Goal: Task Accomplishment & Management: Complete application form

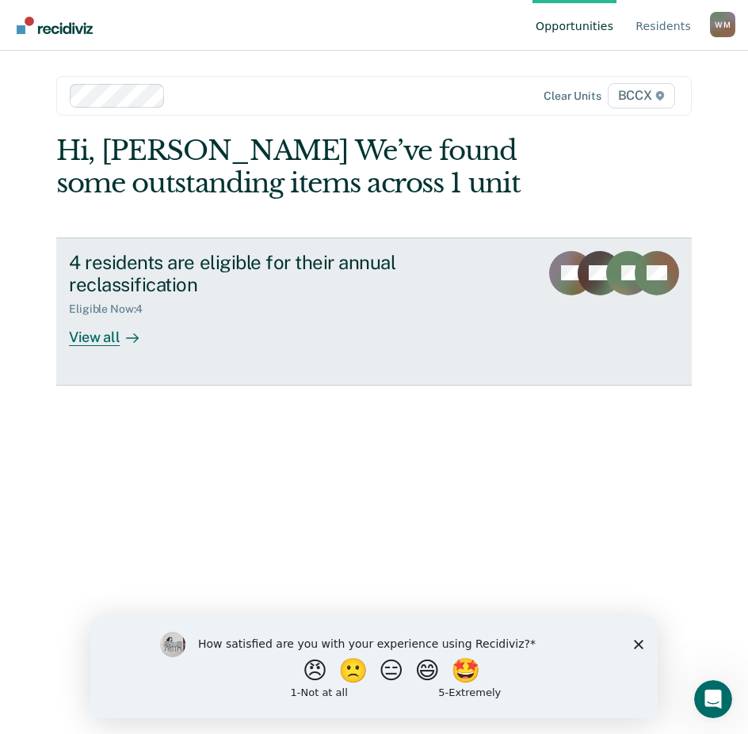
click at [188, 282] on div "4 residents are eligible for their annual reclassification" at bounding box center [298, 274] width 458 height 46
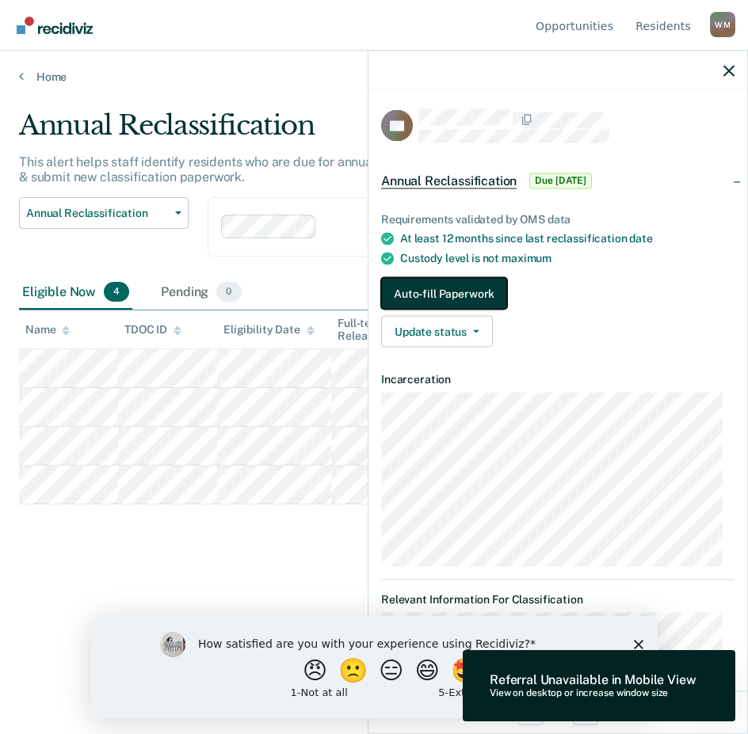
click at [474, 295] on button "Auto-fill Paperwork" at bounding box center [444, 294] width 126 height 32
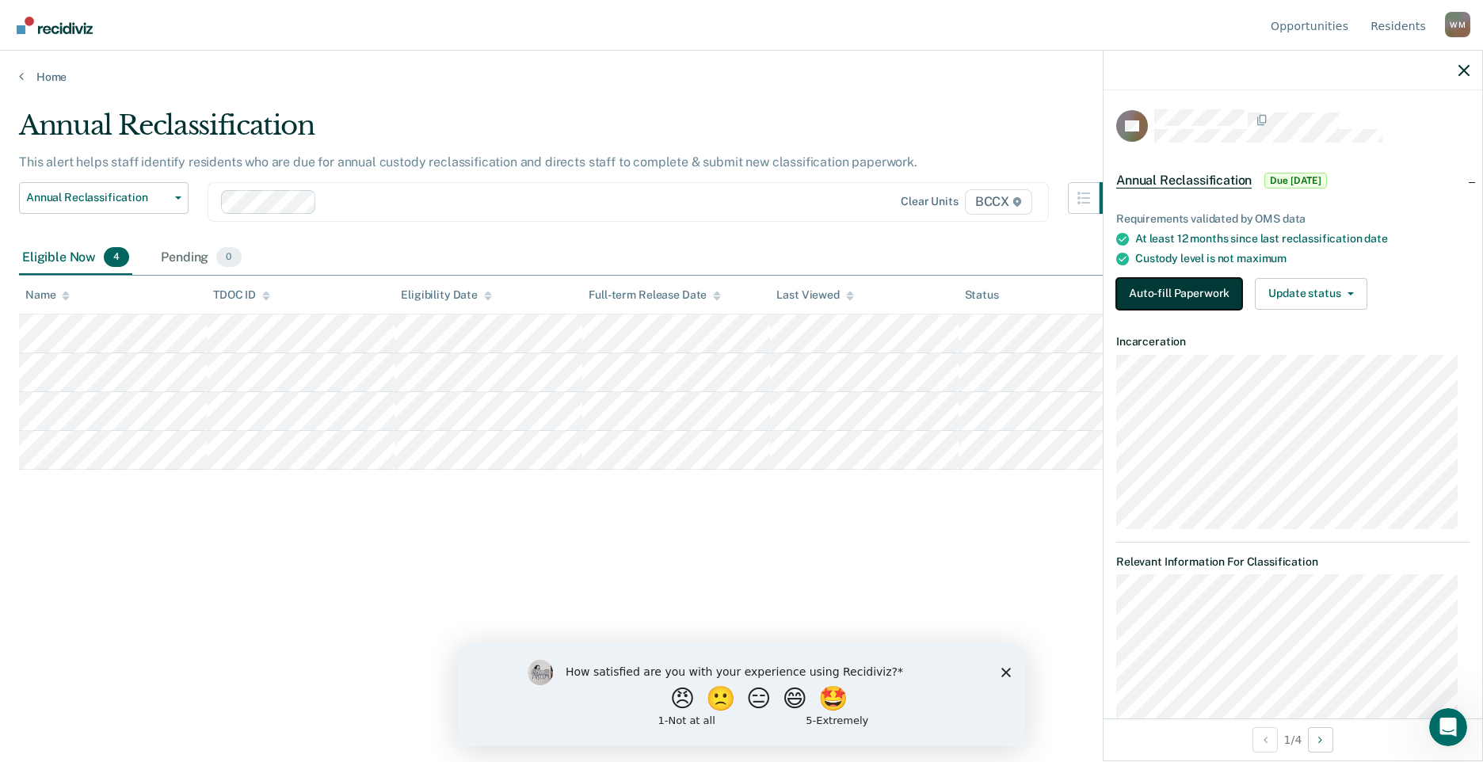
click at [747, 288] on button "Auto-fill Paperwork" at bounding box center [1179, 294] width 126 height 32
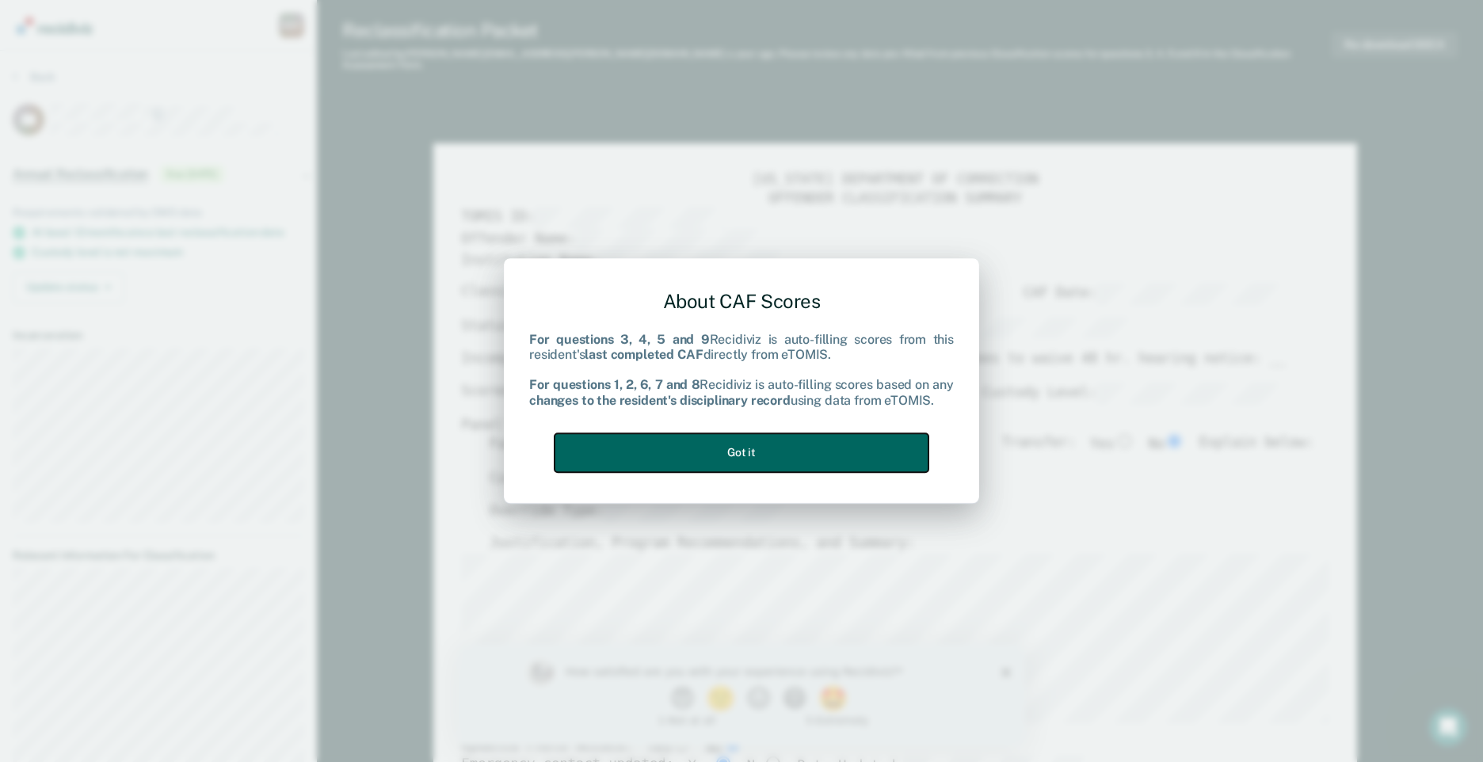
click at [661, 454] on button "Got it" at bounding box center [741, 452] width 374 height 39
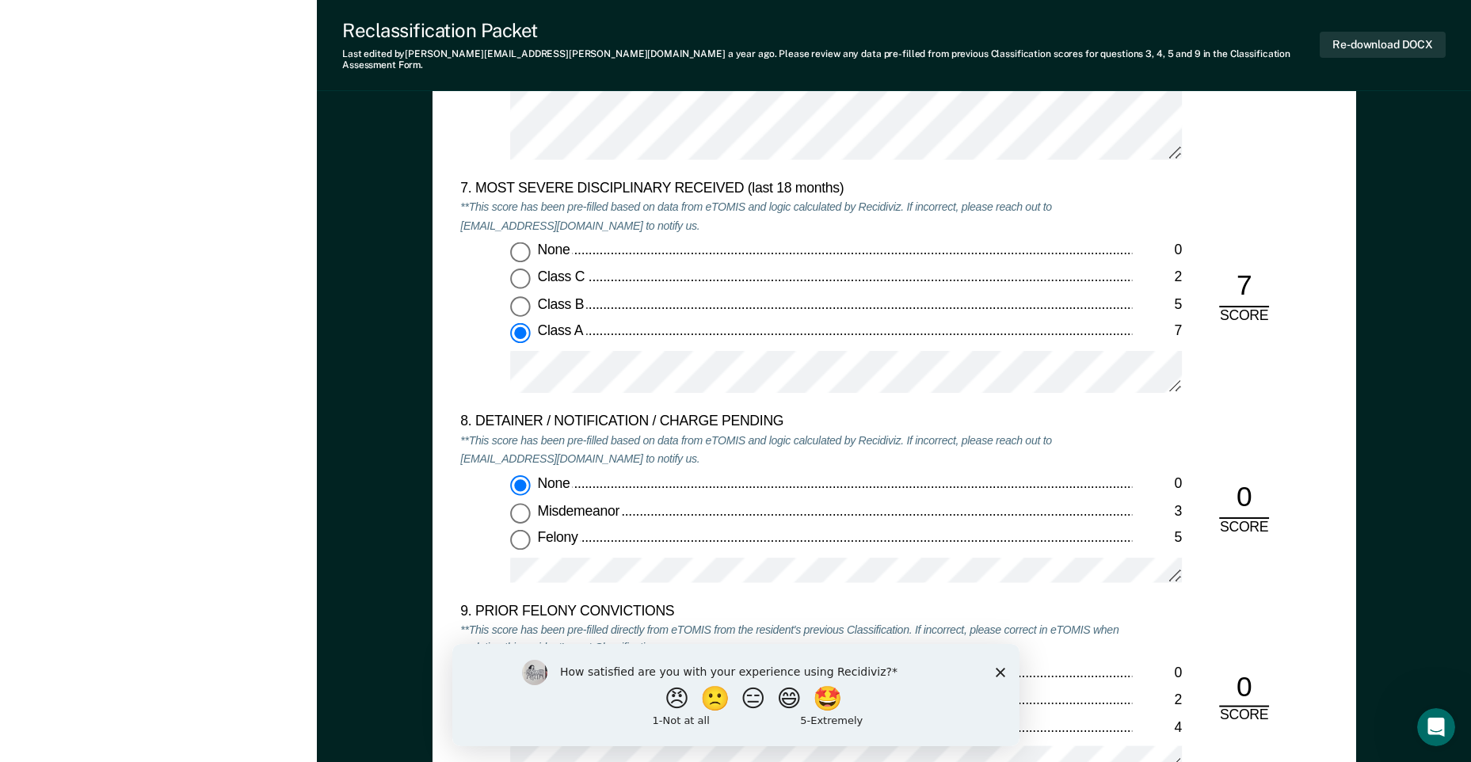
scroll to position [3010, 0]
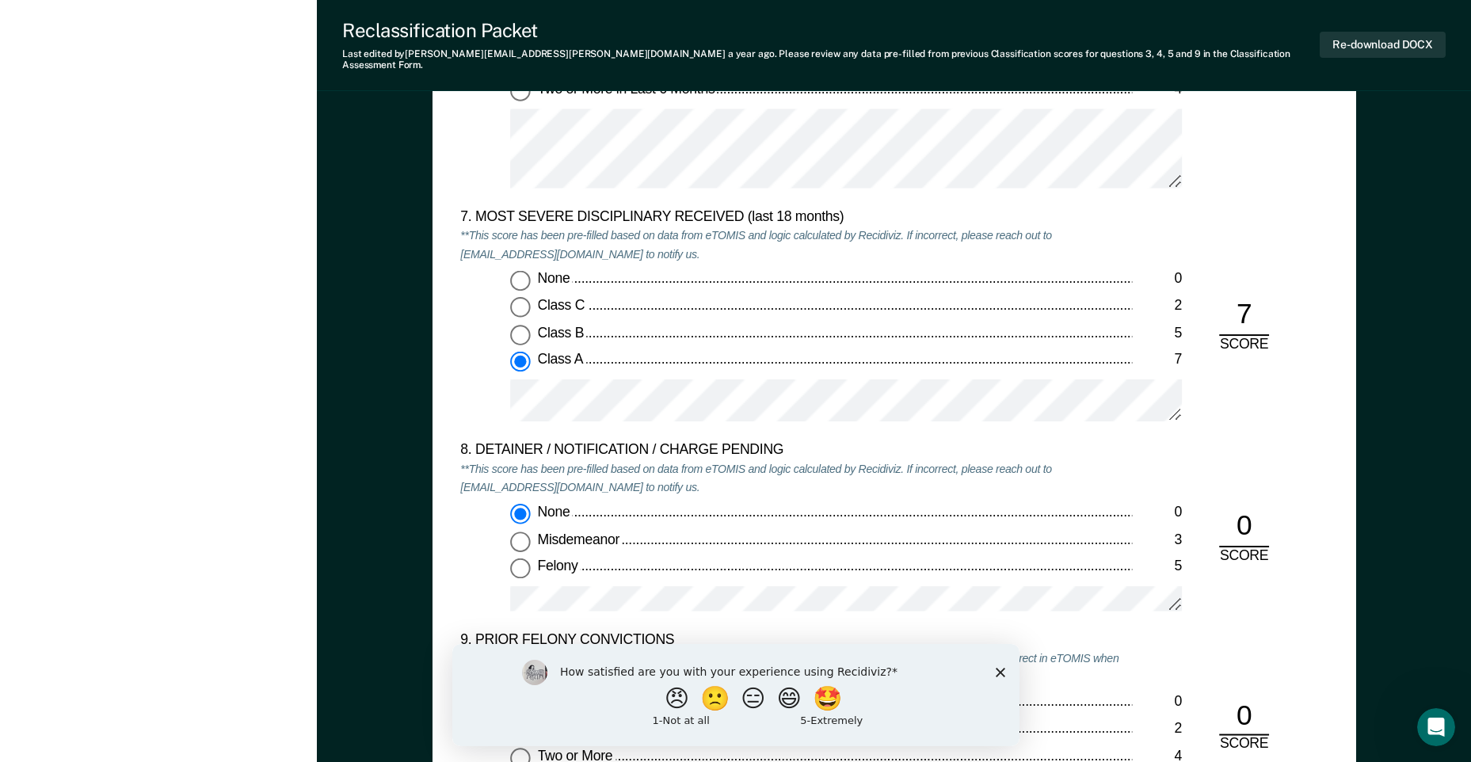
click at [747, 672] on icon "Close survey" at bounding box center [1000, 672] width 10 height 10
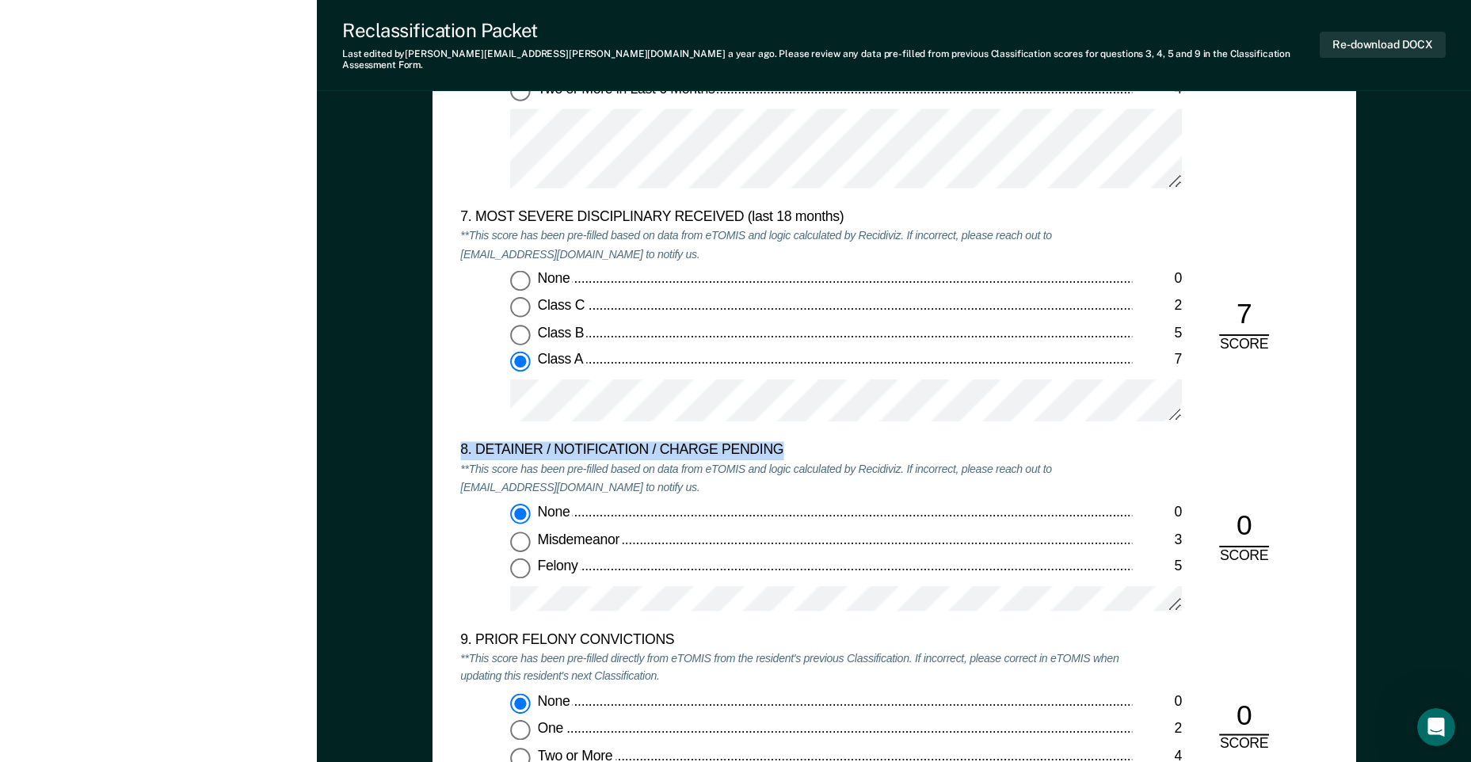
drag, startPoint x: 460, startPoint y: 442, endPoint x: 798, endPoint y: 442, distance: 338.2
click at [747, 442] on div "8. DETAINER / NOTIFICATION / CHARGE PENDING" at bounding box center [796, 451] width 672 height 18
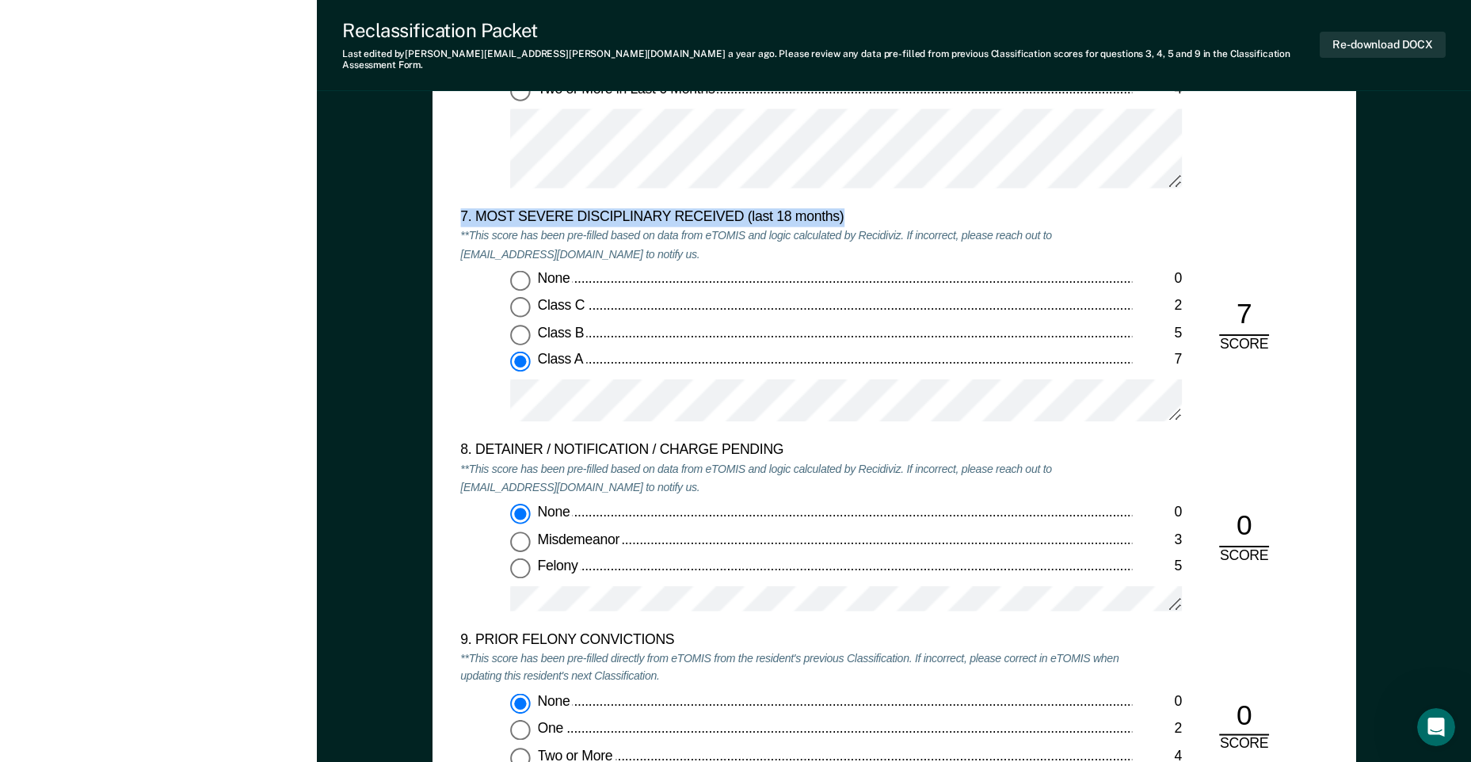
drag, startPoint x: 460, startPoint y: 204, endPoint x: 856, endPoint y: 206, distance: 396.0
click at [747, 209] on div "7. MOST SEVERE DISCIPLINARY RECEIVED (last 18 months)" at bounding box center [796, 218] width 672 height 18
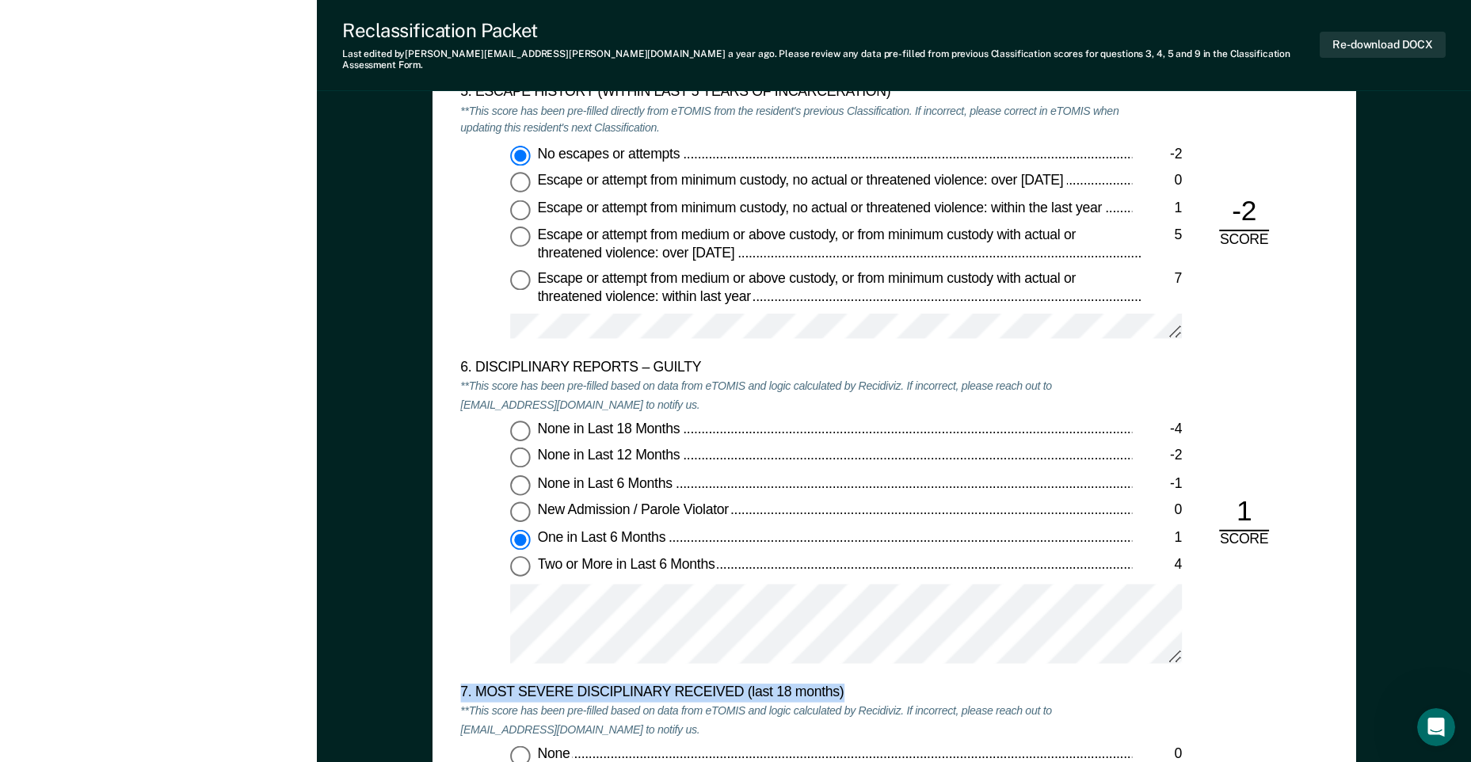
scroll to position [2614, 0]
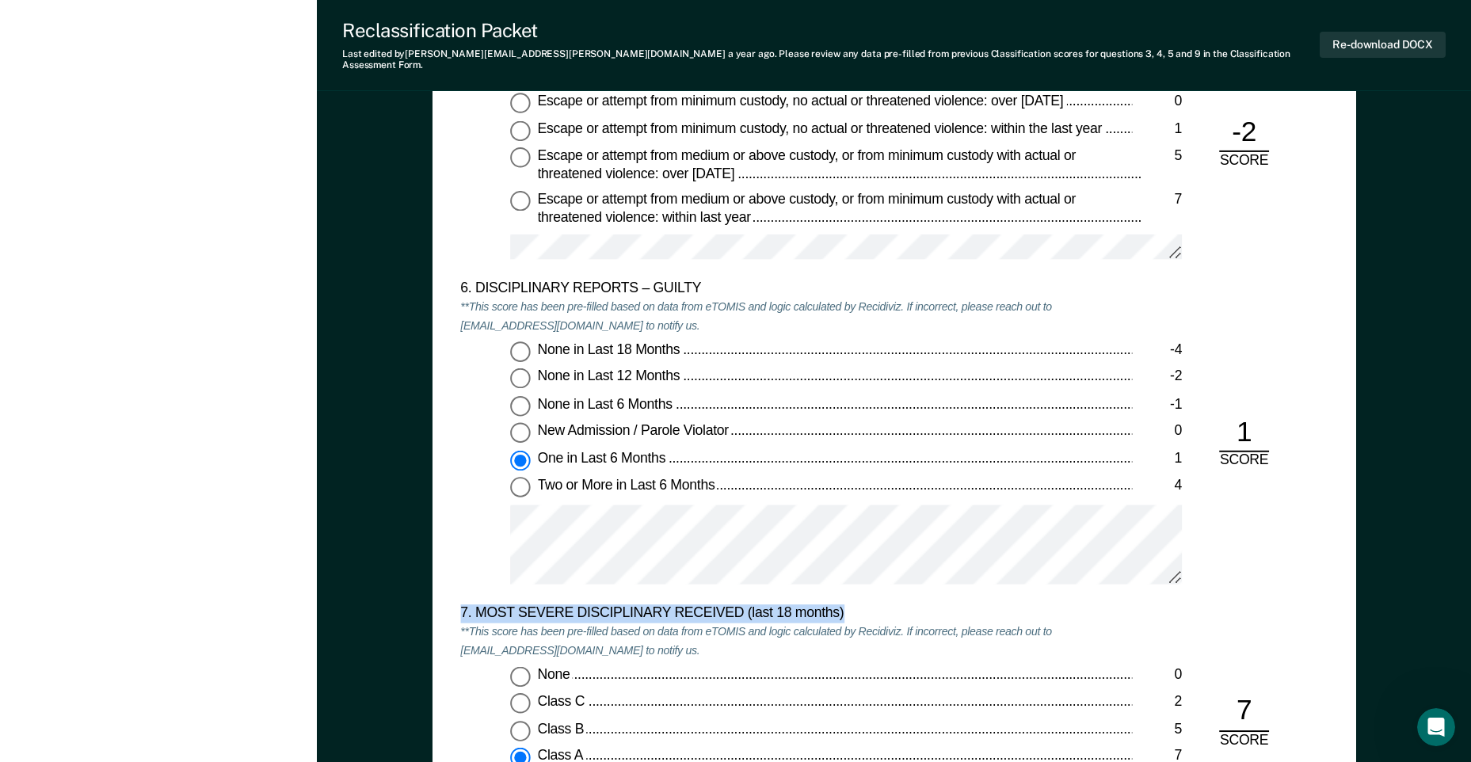
click at [520, 478] on input "Two or More in Last 6 Months 4" at bounding box center [520, 488] width 21 height 21
type textarea "x"
radio input "false"
radio input "true"
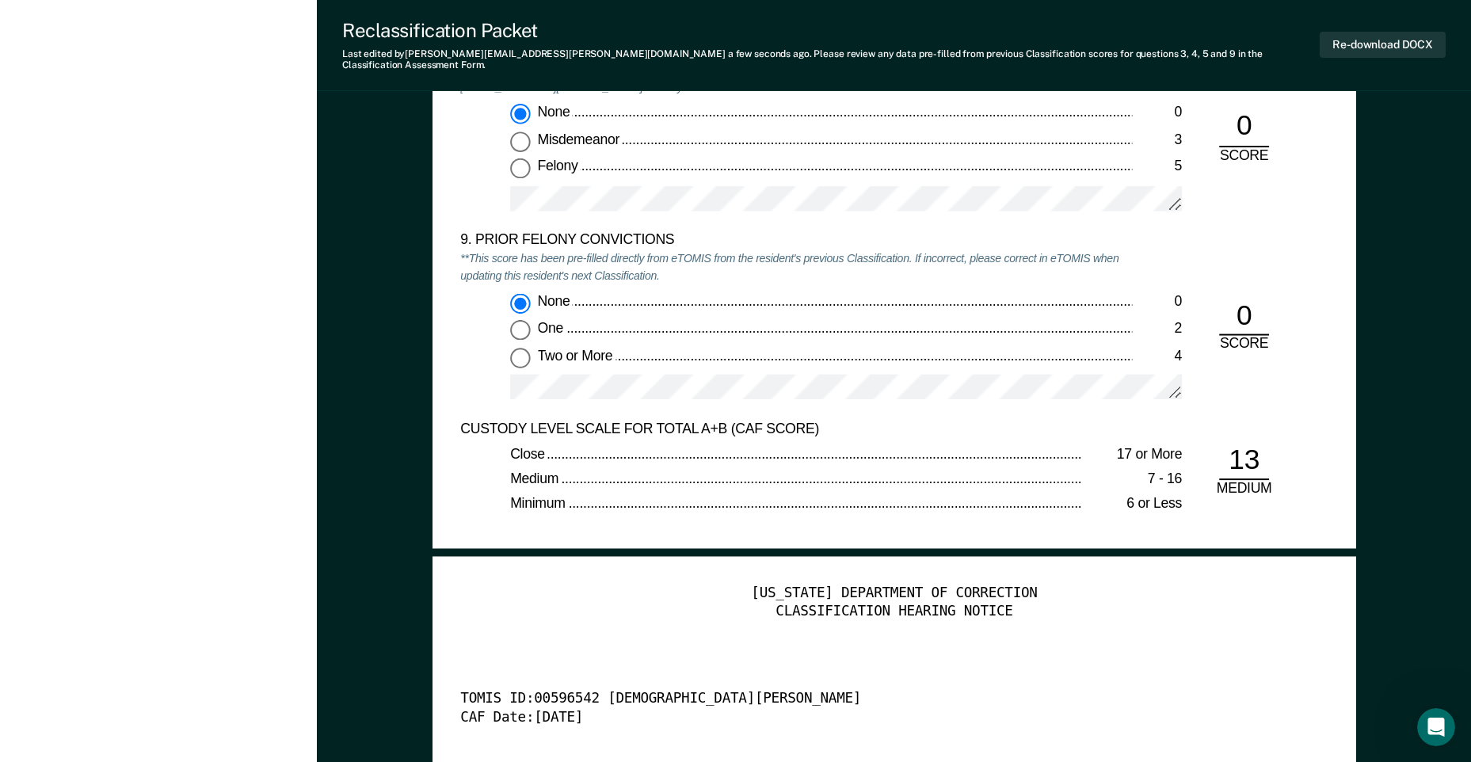
scroll to position [3406, 0]
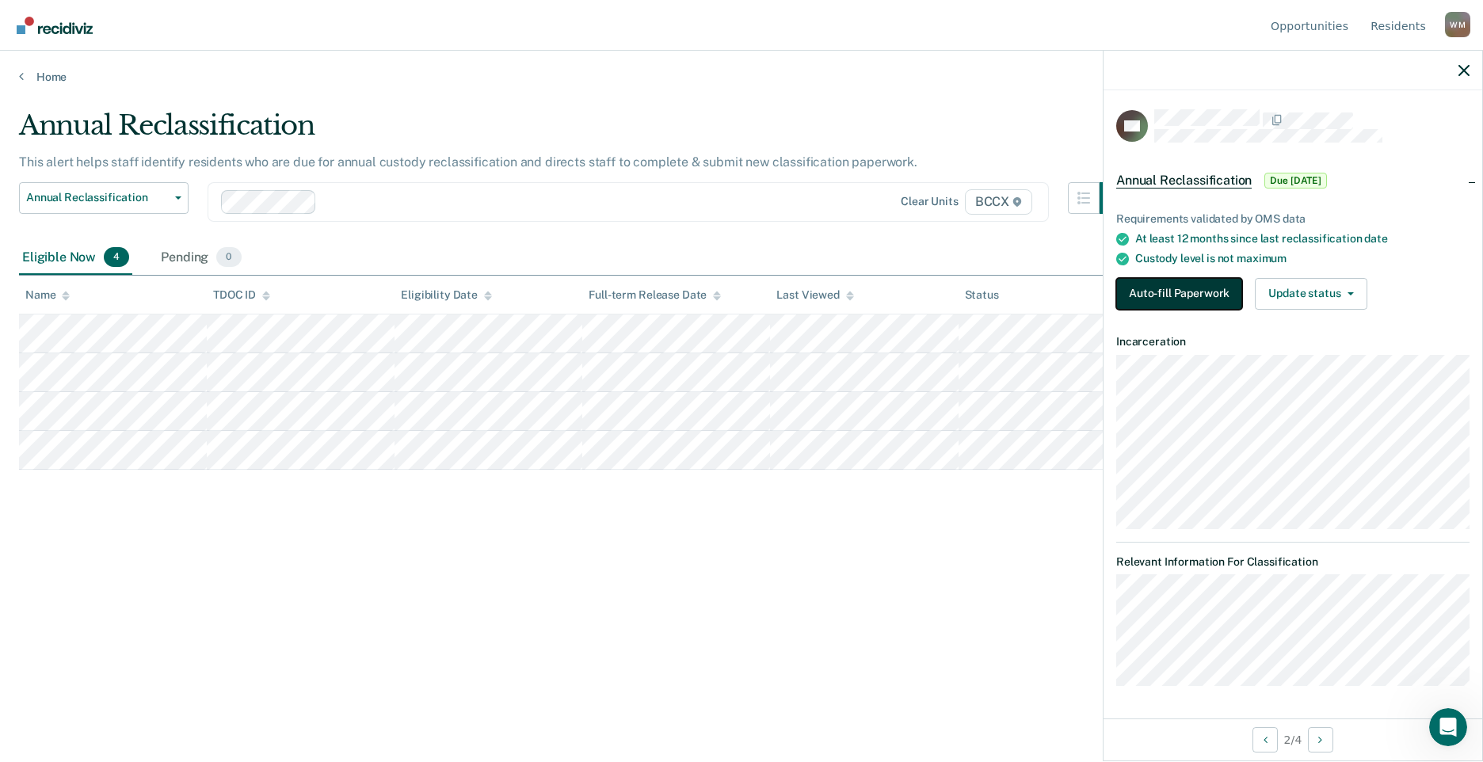
click at [747, 283] on button "Auto-fill Paperwork" at bounding box center [1179, 294] width 126 height 32
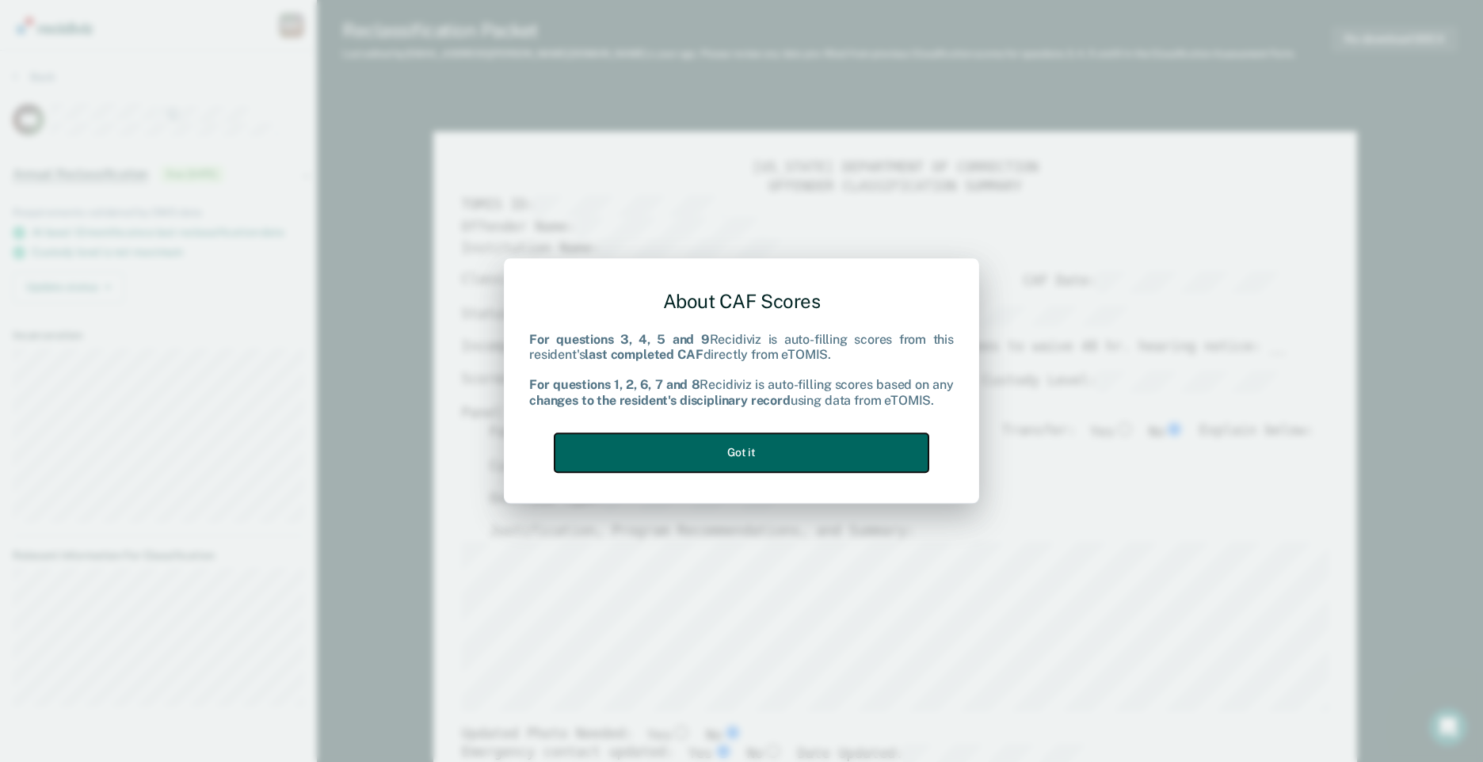
click at [747, 468] on button "Got it" at bounding box center [741, 452] width 374 height 39
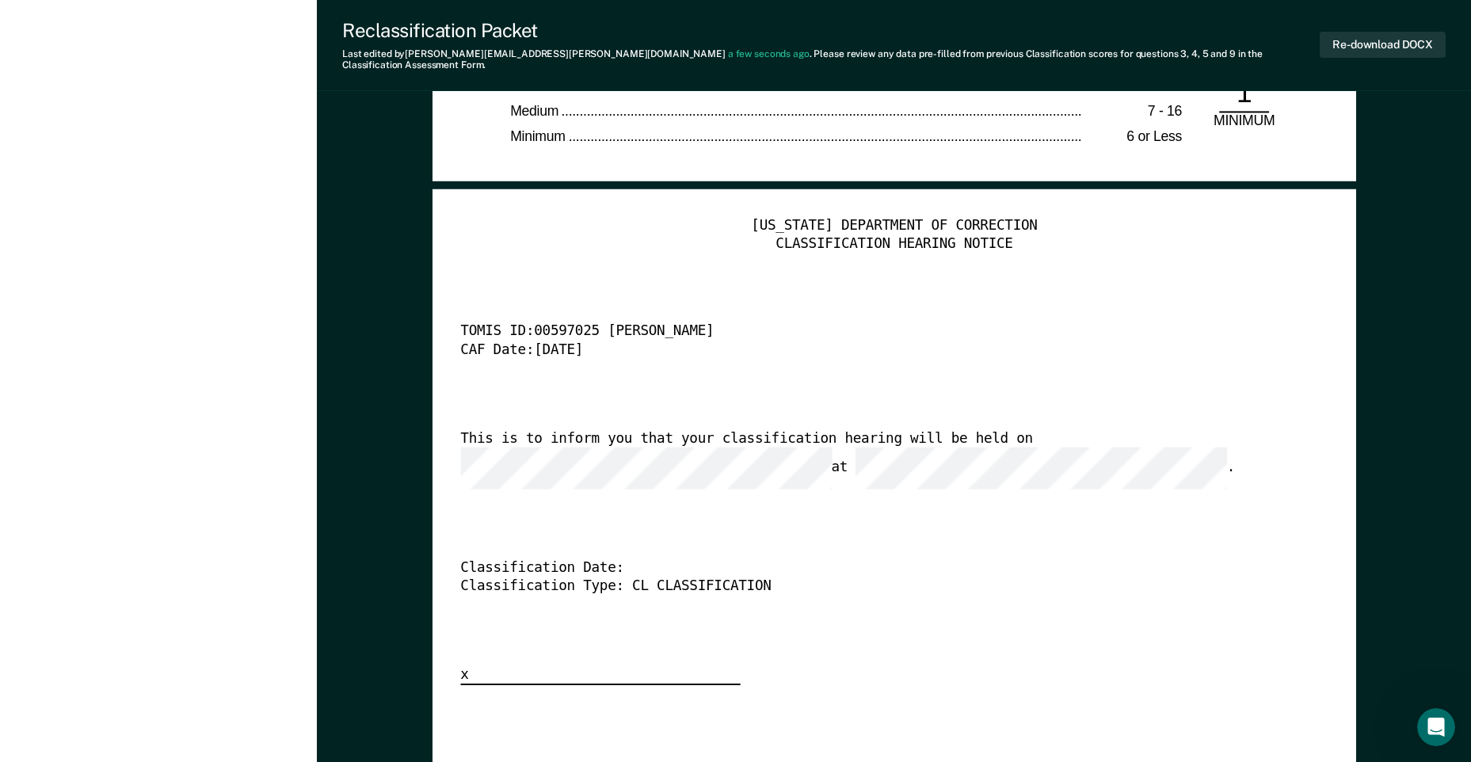
scroll to position [0, 34]
click at [652, 461] on div "This is to inform you that your classification hearing will be held on at ." at bounding box center [872, 460] width 825 height 60
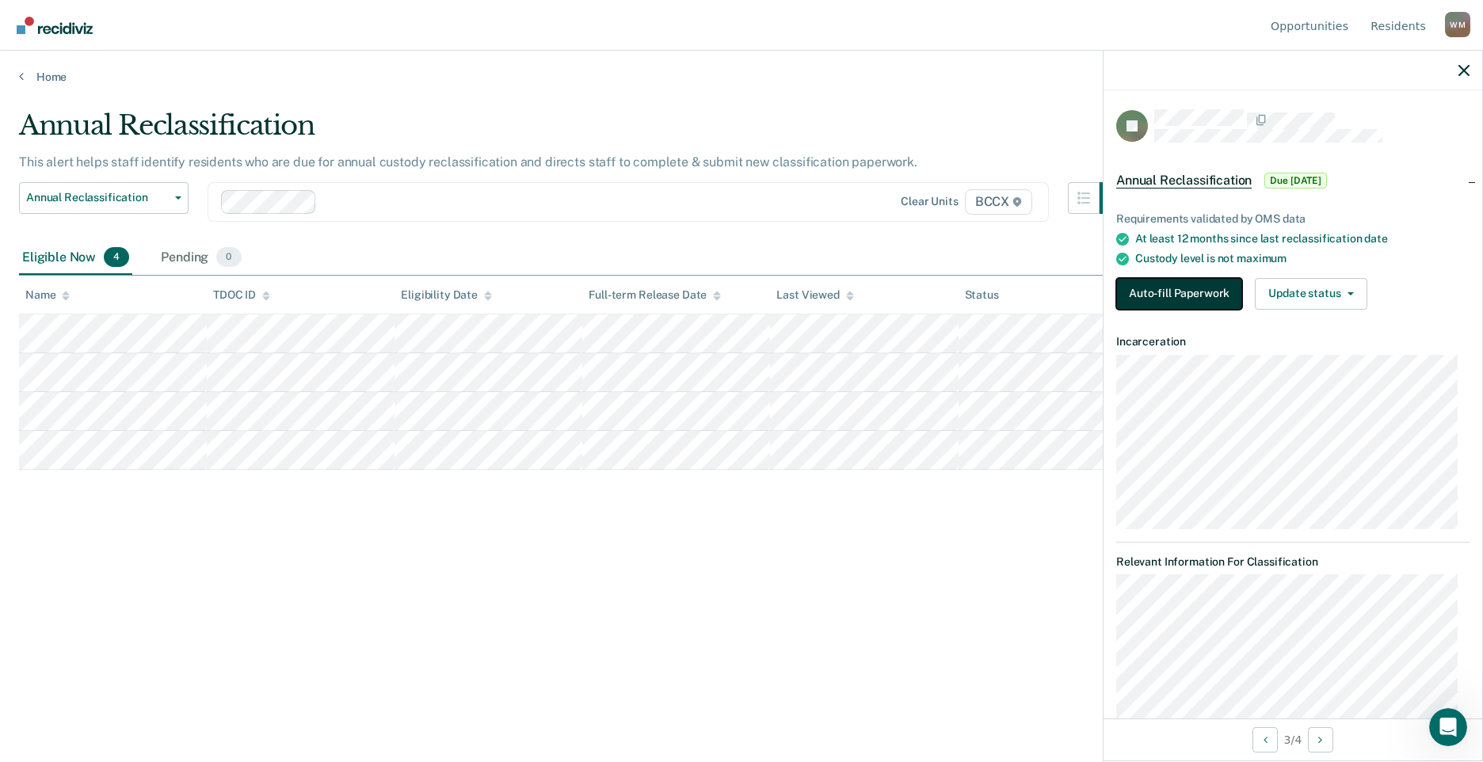
click at [747, 295] on button "Auto-fill Paperwork" at bounding box center [1179, 294] width 126 height 32
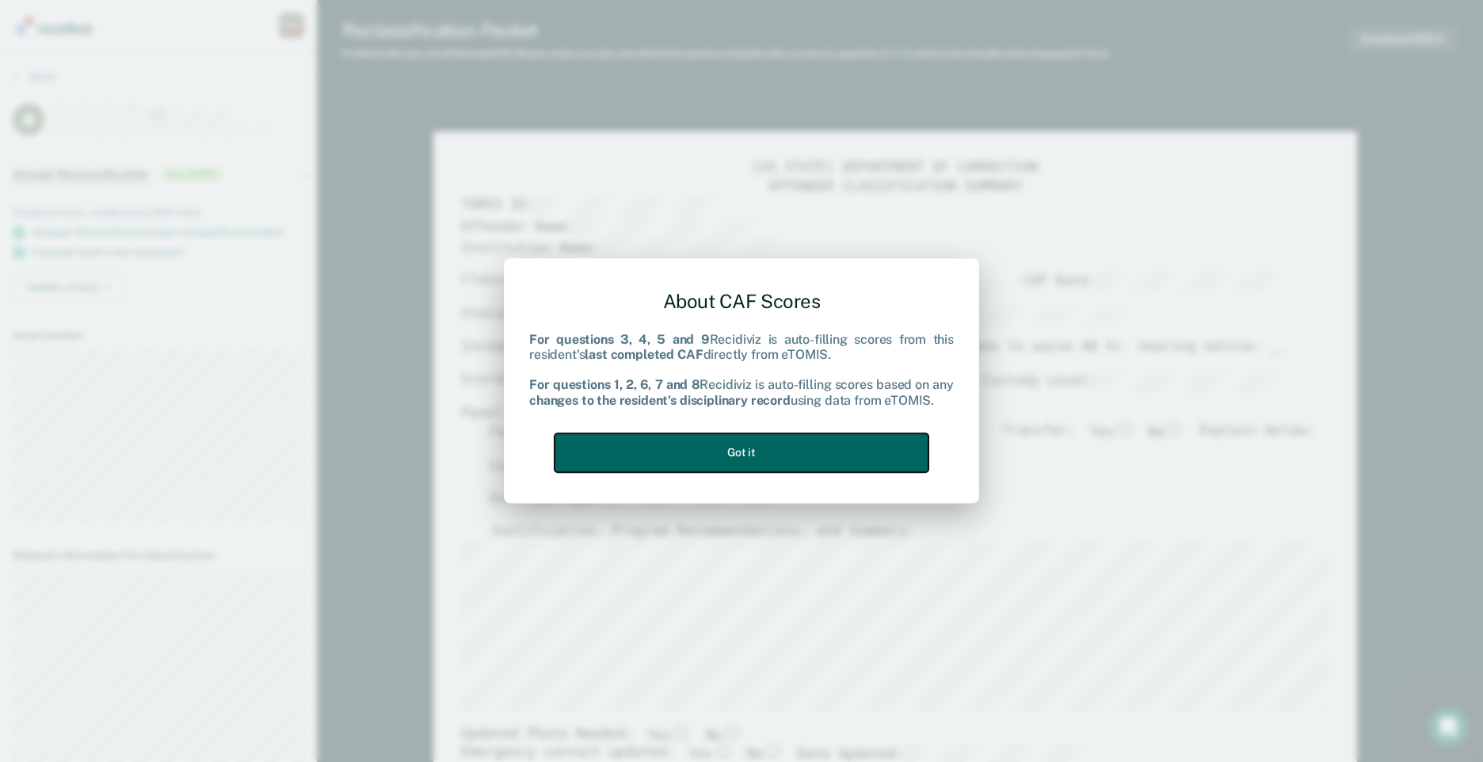
click at [747, 463] on button "Got it" at bounding box center [741, 452] width 374 height 39
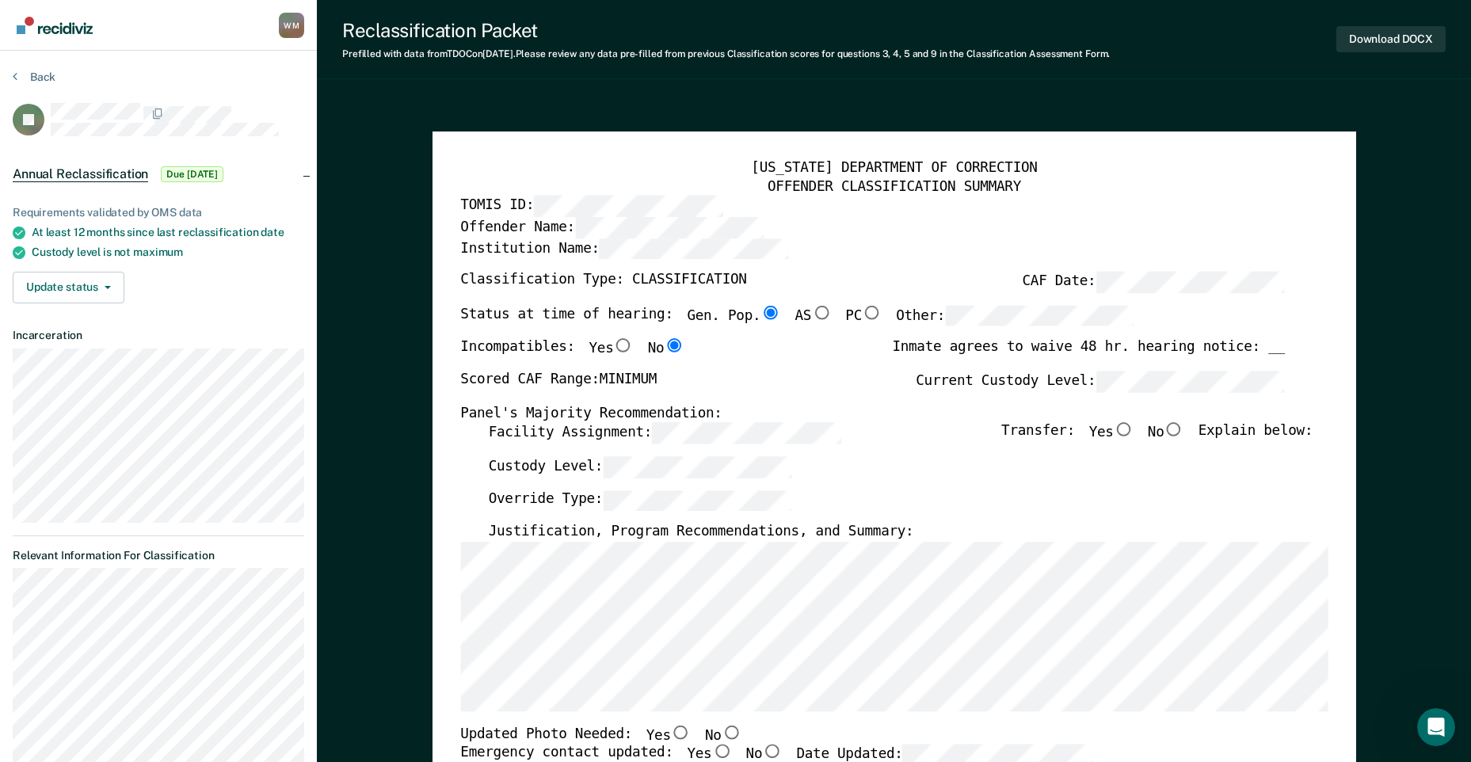
type textarea "x"
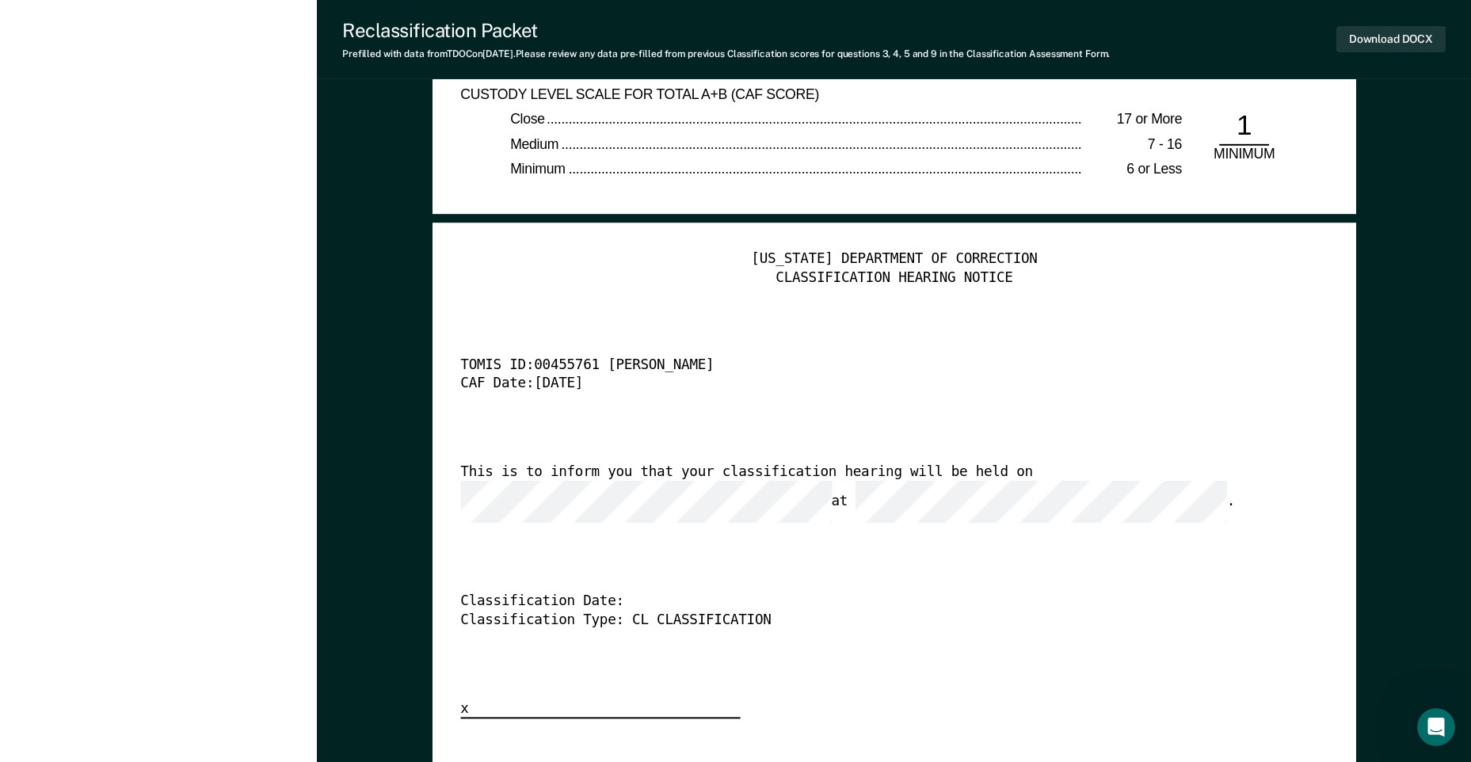
scroll to position [3643, 0]
